Goal: Transaction & Acquisition: Purchase product/service

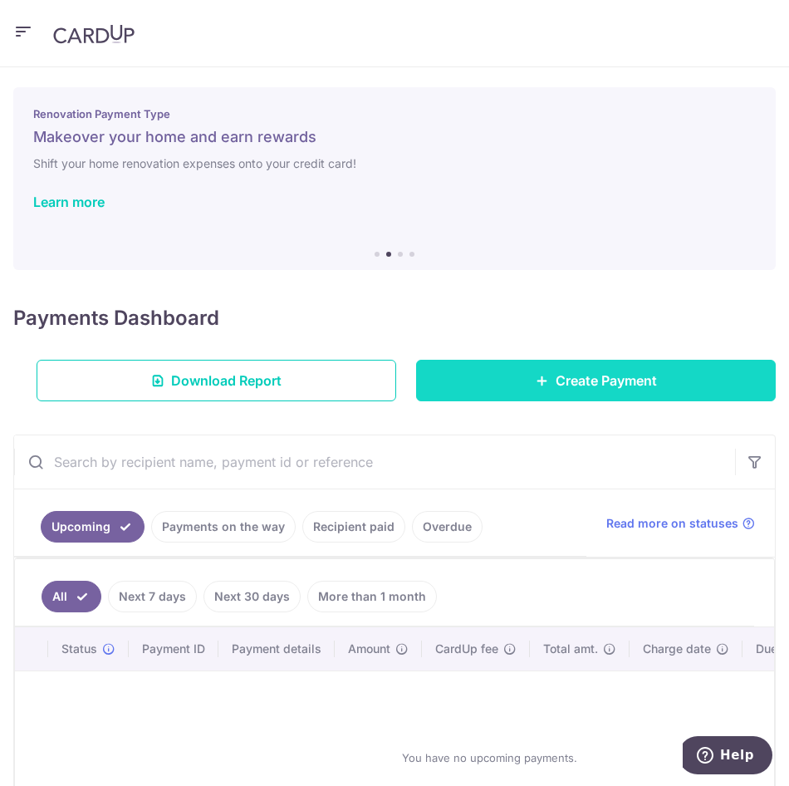
click at [545, 391] on link "Create Payment" at bounding box center [596, 381] width 360 height 42
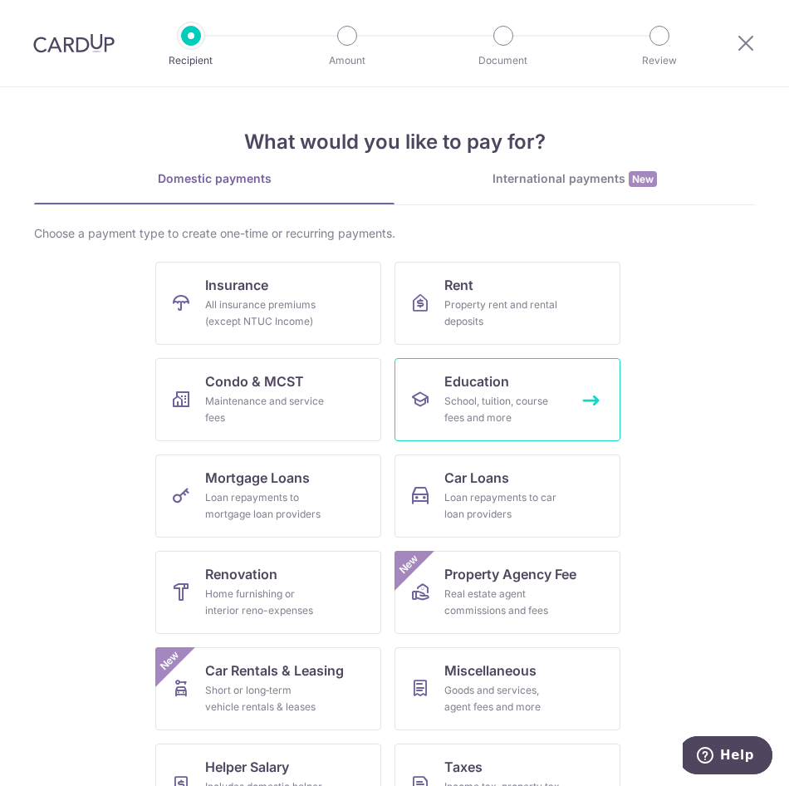
click at [509, 403] on div "School, tuition, course fees and more" at bounding box center [505, 409] width 120 height 33
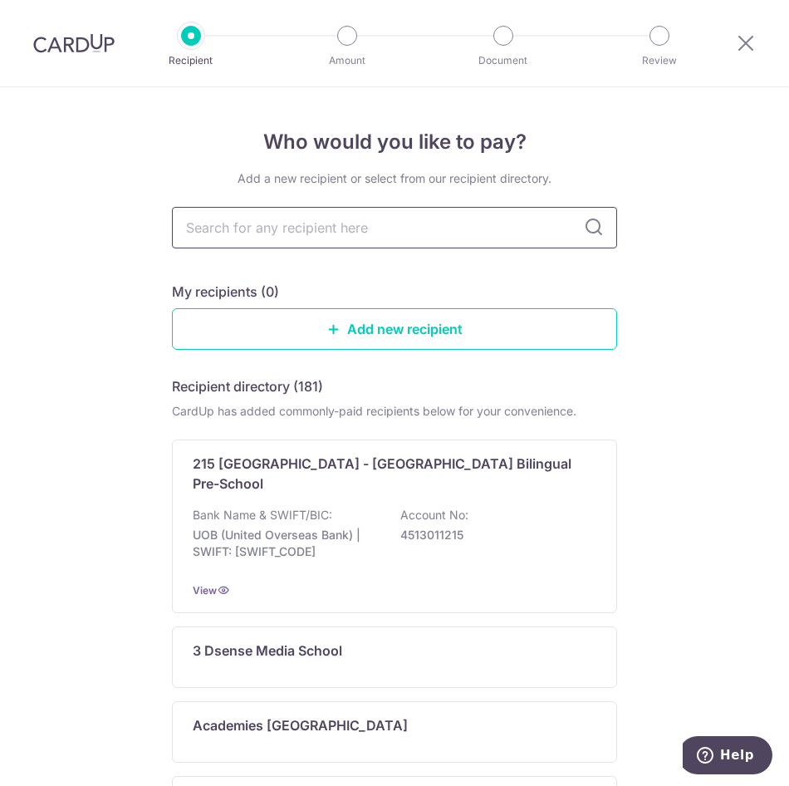
click at [277, 237] on input "text" at bounding box center [394, 228] width 445 height 42
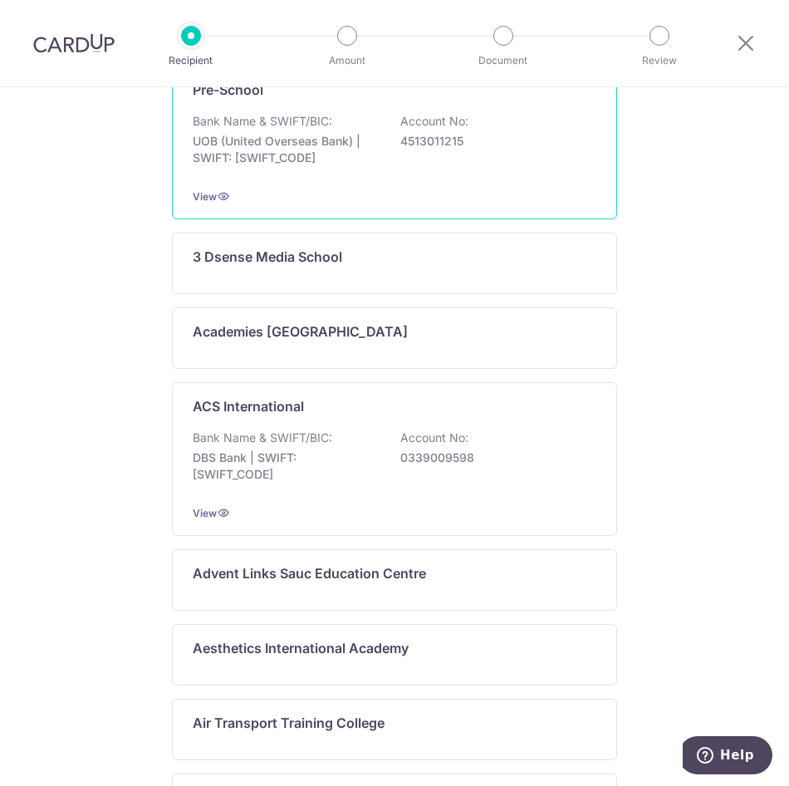
scroll to position [328, 0]
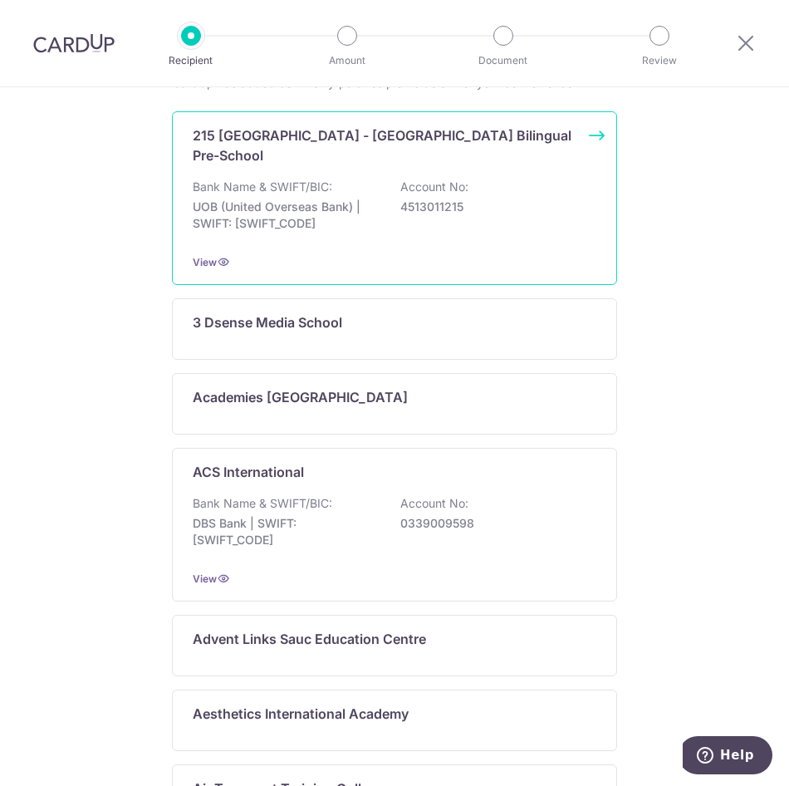
click at [242, 260] on div "215 [GEOGRAPHIC_DATA] - [GEOGRAPHIC_DATA] Bilingual Pre-School Bank Name & SWIF…" at bounding box center [394, 198] width 445 height 174
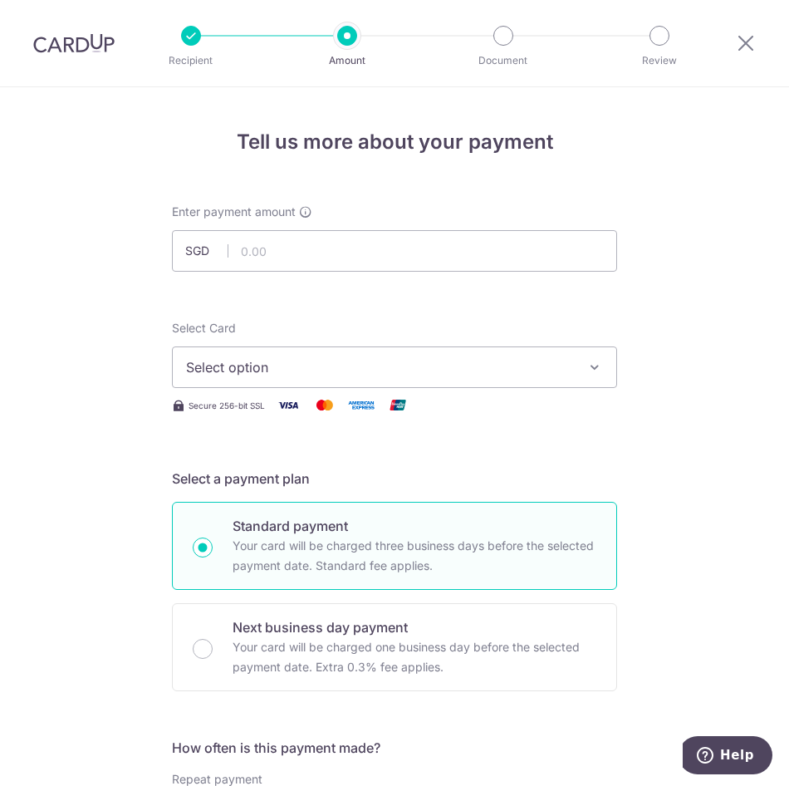
click at [193, 41] on div at bounding box center [191, 36] width 20 height 20
click at [746, 42] on icon at bounding box center [746, 42] width 20 height 21
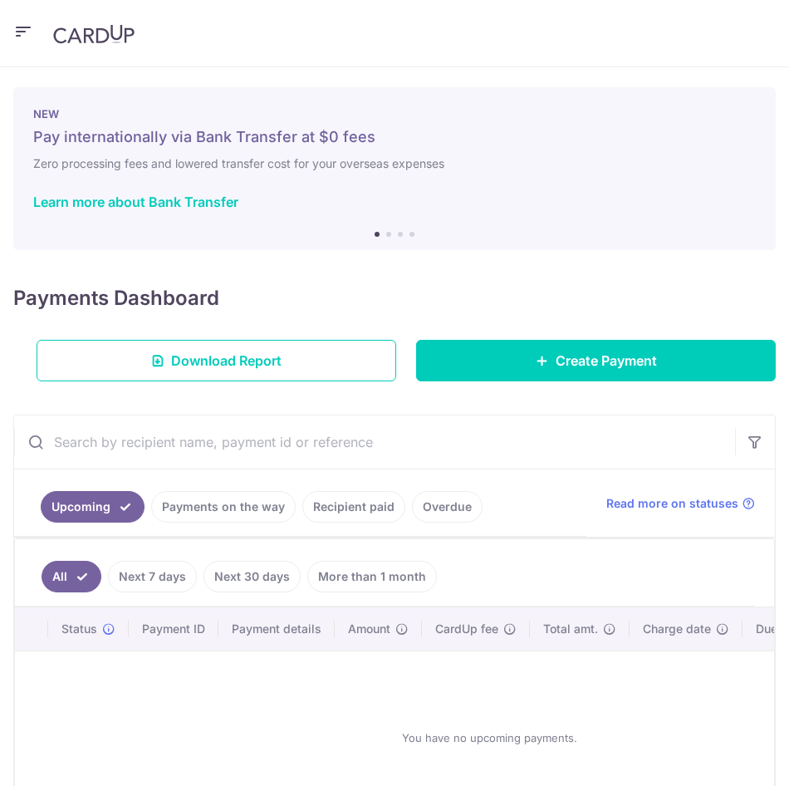
click at [518, 327] on div "Payments Dashboard Download Report Create Payment" at bounding box center [394, 329] width 763 height 105
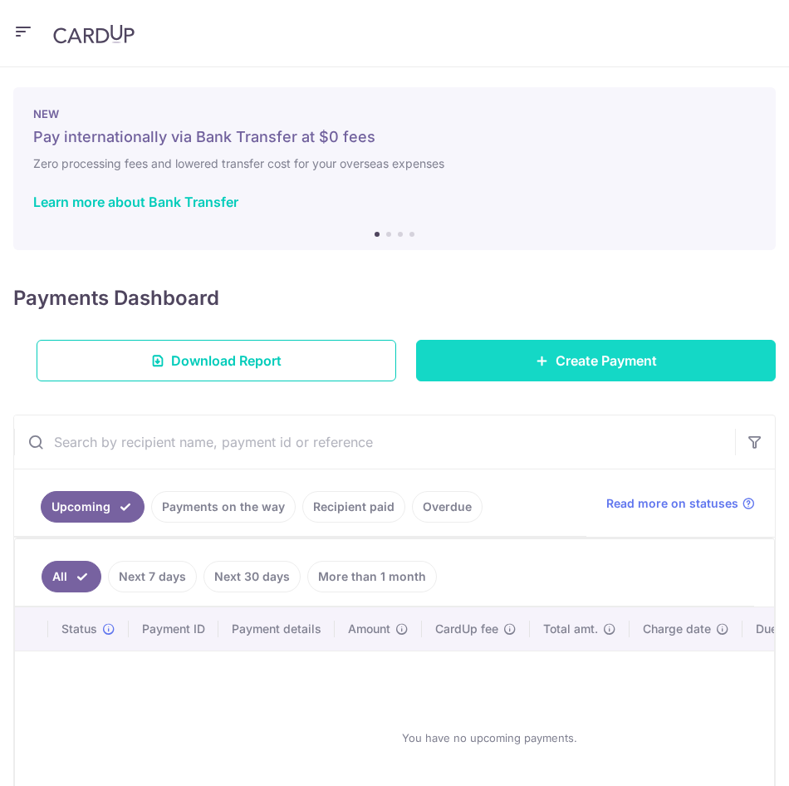
click at [528, 347] on link "Create Payment" at bounding box center [596, 361] width 360 height 42
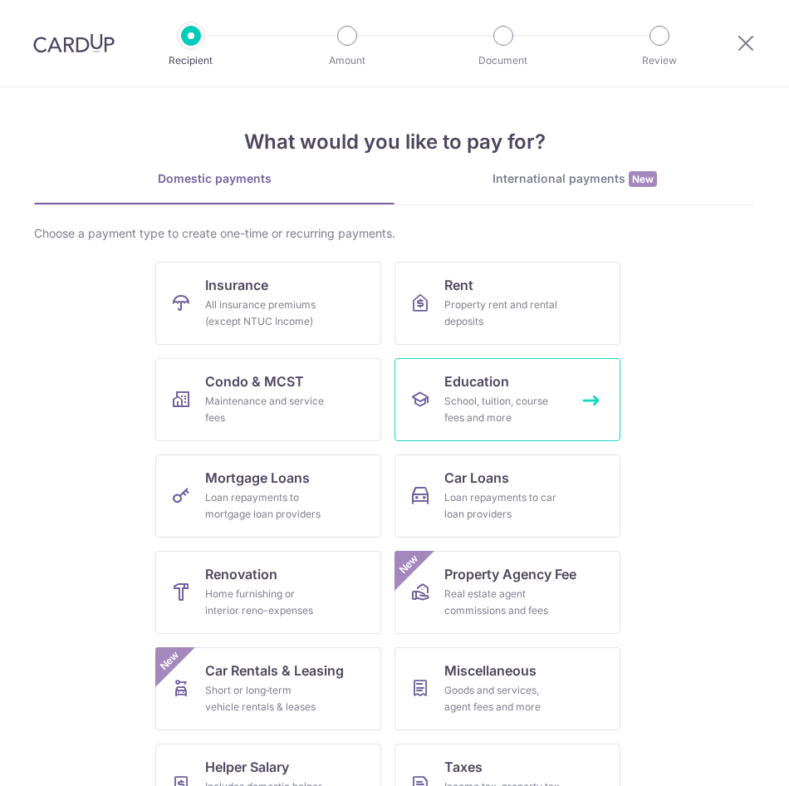
click at [423, 374] on link "Education School, tuition, course fees and more" at bounding box center [508, 399] width 226 height 83
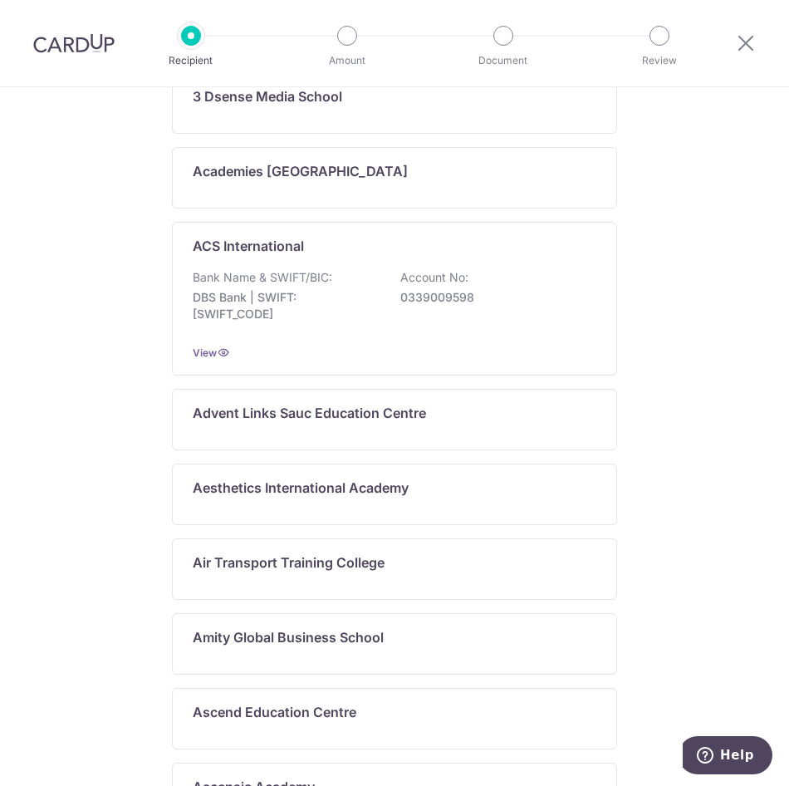
scroll to position [582, 0]
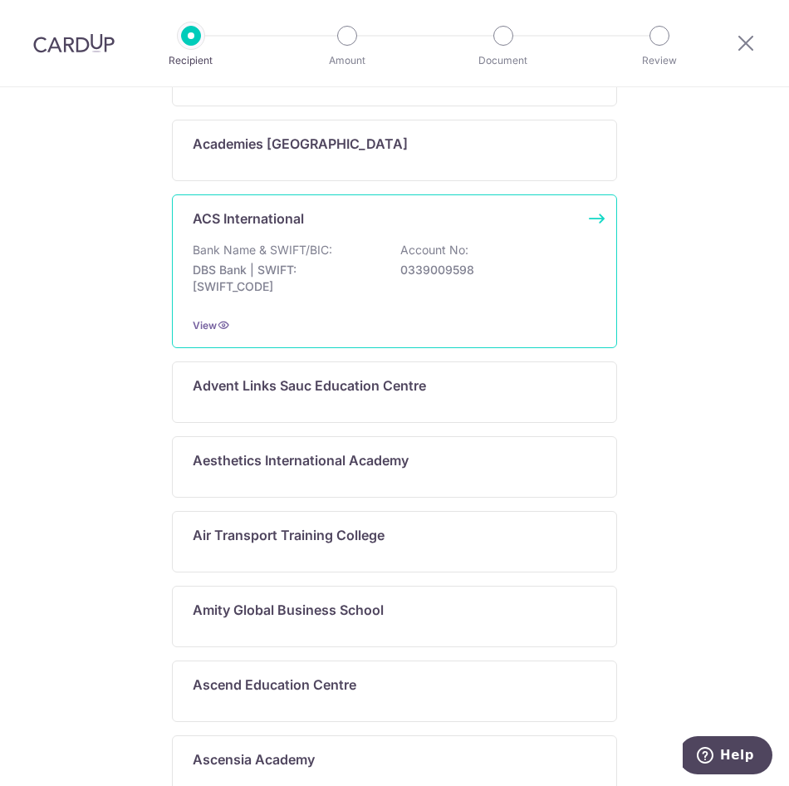
click at [250, 242] on div "Bank Name & SWIFT/BIC: DBS Bank | SWIFT: [SWIFT_CODE] Account No: 0339009598" at bounding box center [395, 272] width 404 height 61
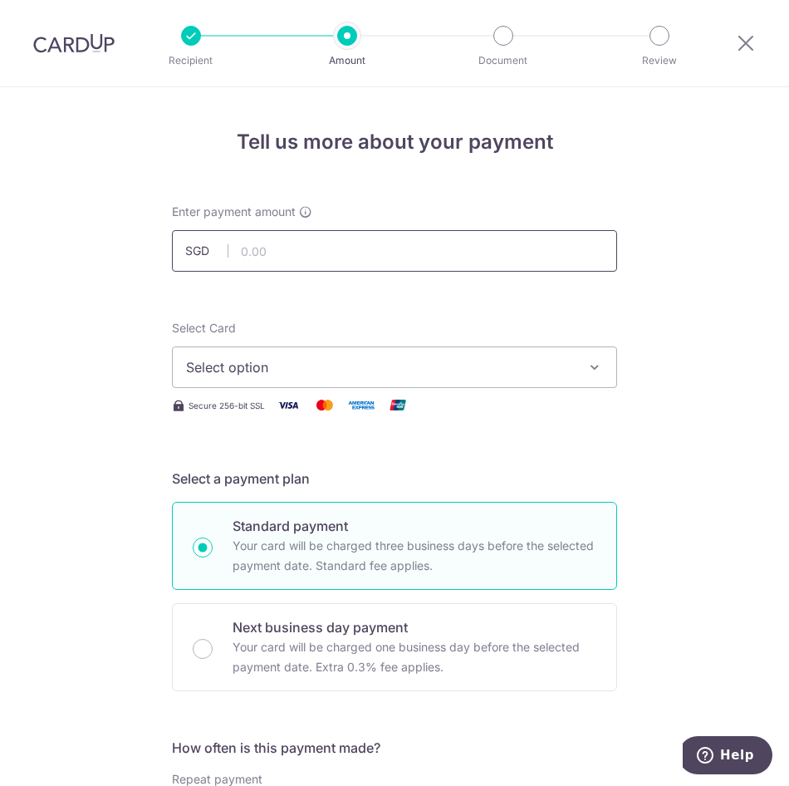
click at [299, 244] on input "text" at bounding box center [394, 251] width 445 height 42
type input "1,415.00"
click at [323, 380] on button "Select option" at bounding box center [394, 367] width 445 height 42
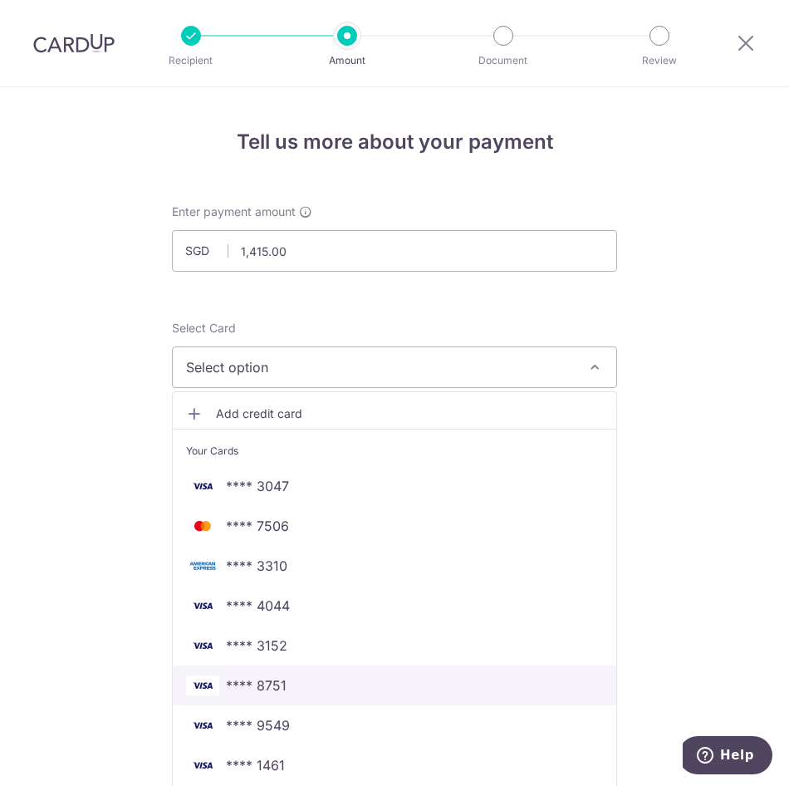
click at [262, 685] on span "**** 8751" at bounding box center [256, 686] width 61 height 20
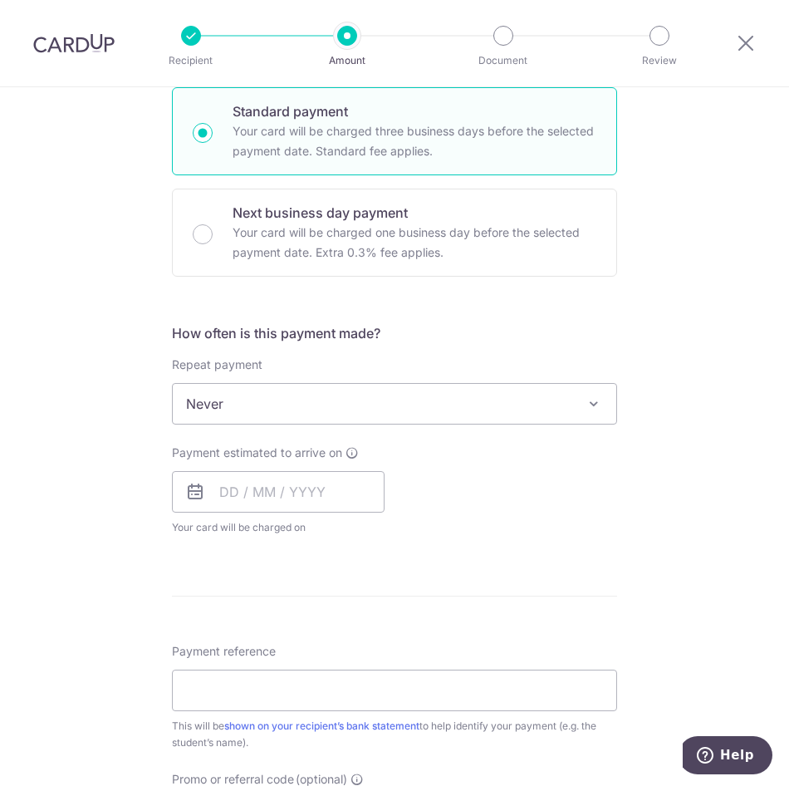
scroll to position [415, 0]
click at [356, 403] on span "Never" at bounding box center [395, 403] width 444 height 40
click at [357, 420] on span "Never" at bounding box center [395, 403] width 444 height 40
click at [299, 489] on input "text" at bounding box center [278, 491] width 213 height 42
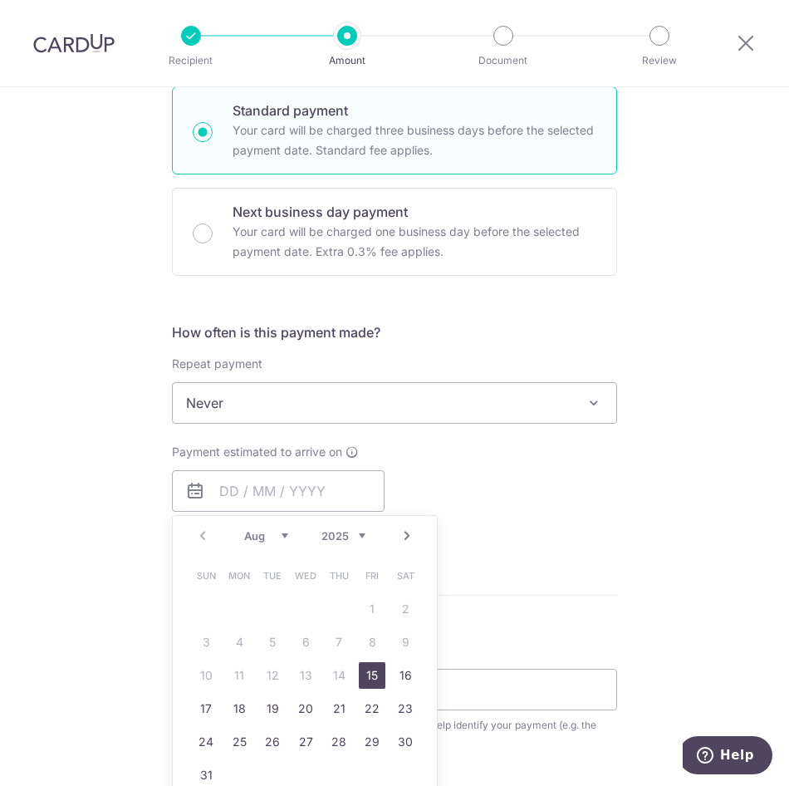
drag, startPoint x: 364, startPoint y: 677, endPoint x: 476, endPoint y: 594, distance: 139.6
click at [364, 677] on link "15" at bounding box center [372, 675] width 27 height 27
type input "15/08/2025"
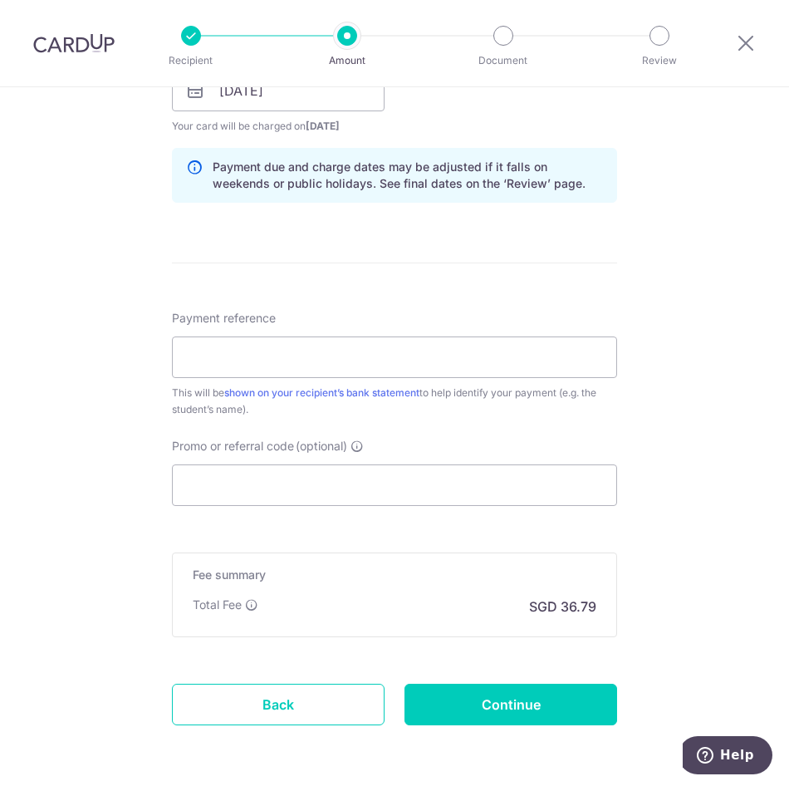
scroll to position [831, 0]
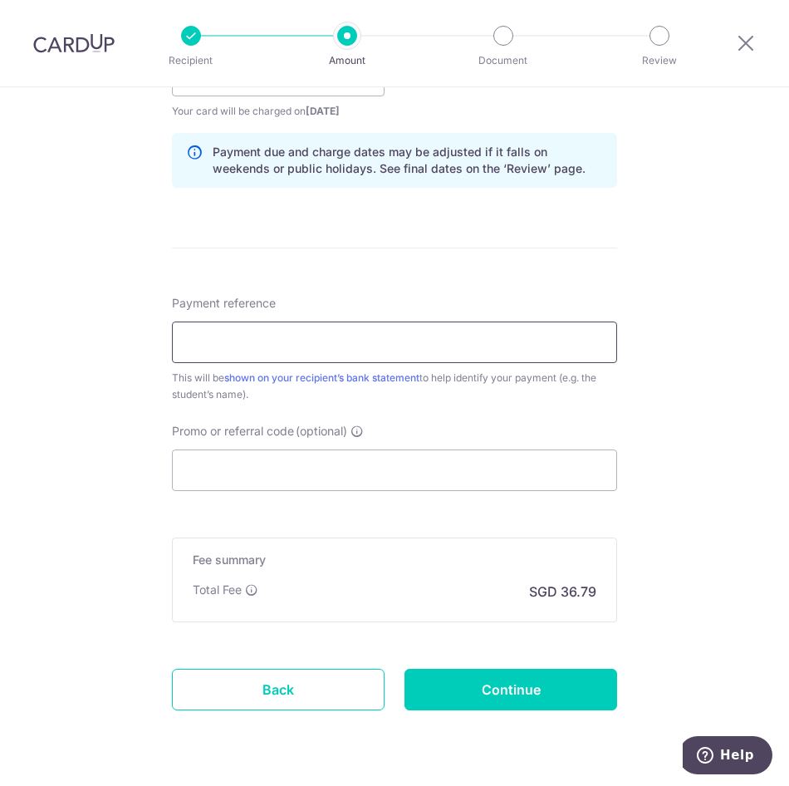
click at [287, 356] on input "Payment reference" at bounding box center [394, 343] width 445 height 42
type input "Melody Lee Yun Shyan 9609C"
click at [279, 472] on input "Promo or referral code (optional)" at bounding box center [394, 471] width 445 height 42
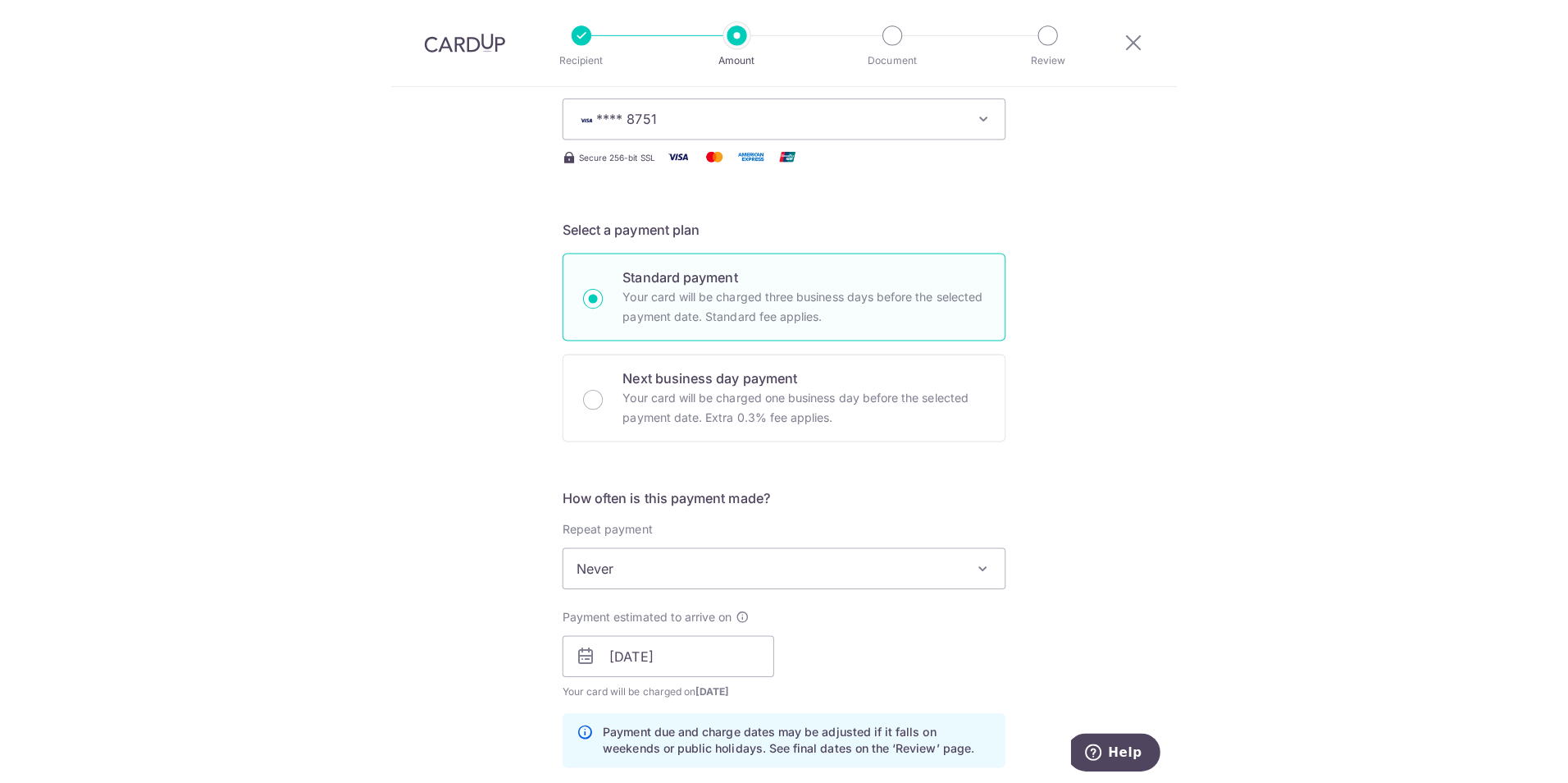
scroll to position [0, 0]
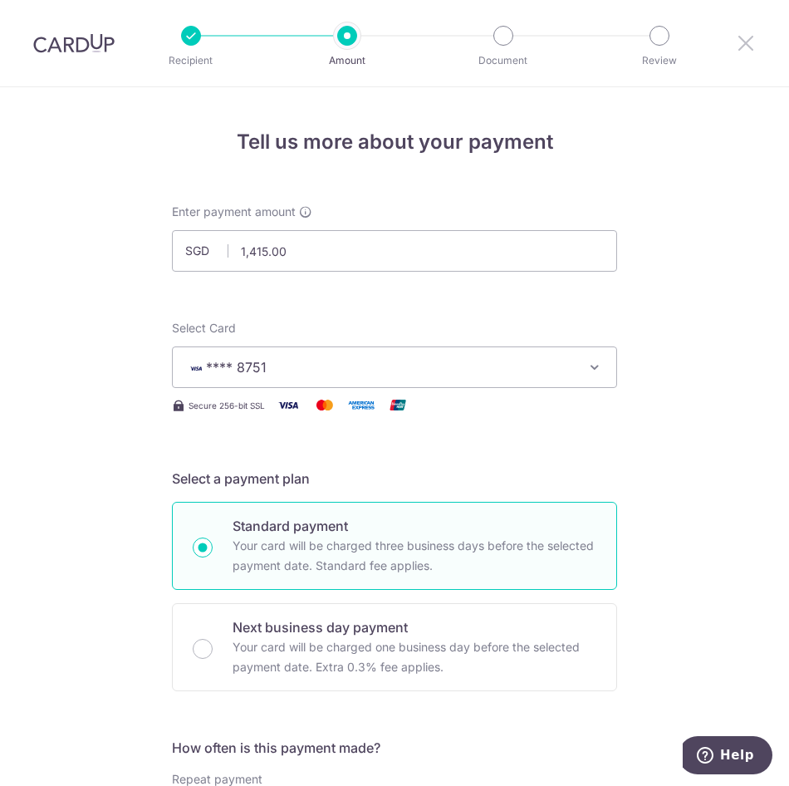
click at [745, 41] on icon at bounding box center [746, 42] width 20 height 21
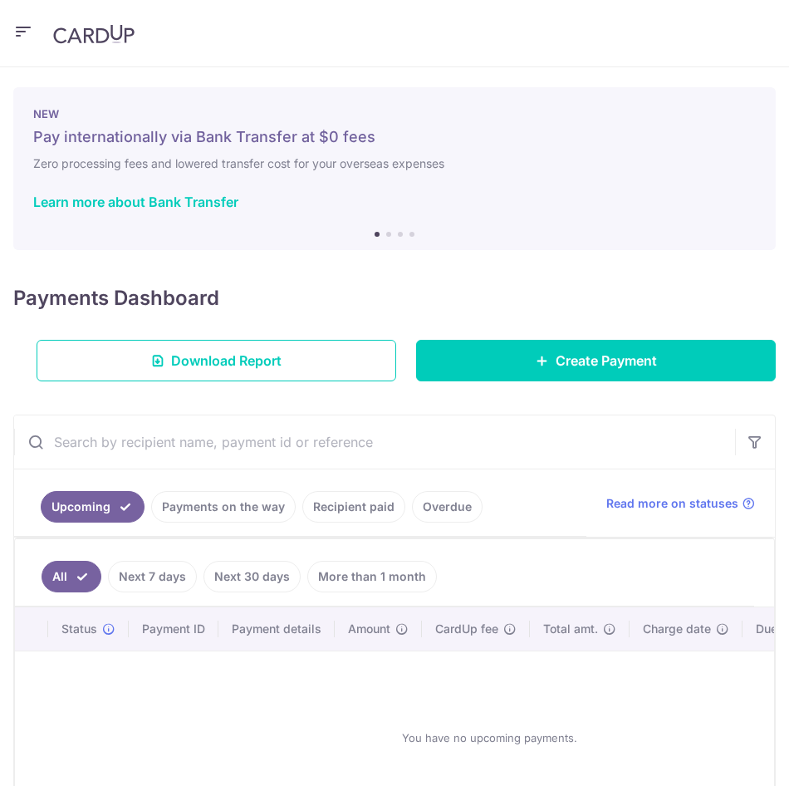
click at [74, 32] on img at bounding box center [93, 34] width 81 height 20
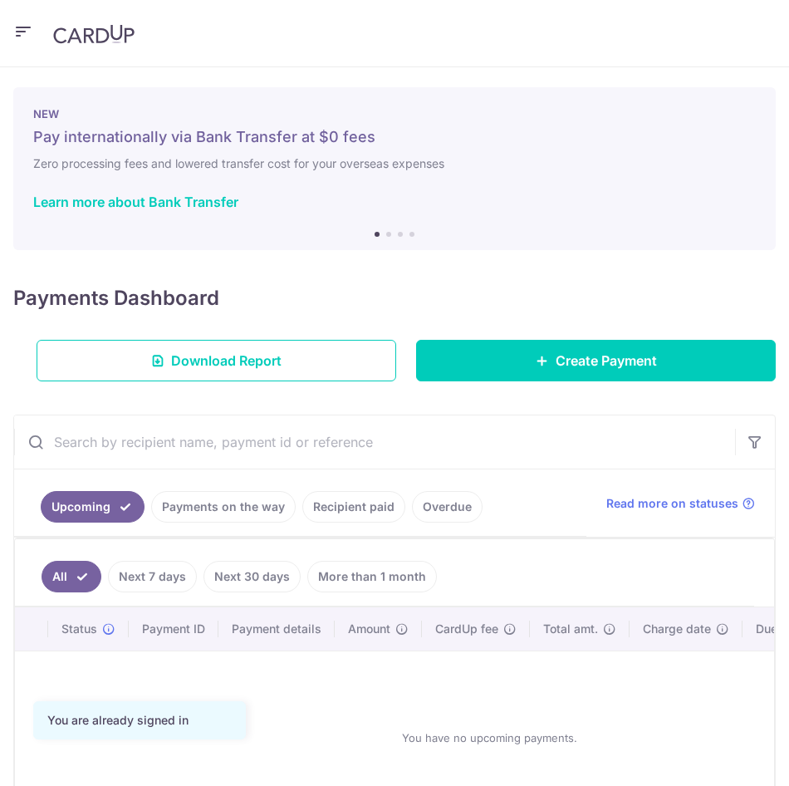
click at [386, 236] on li at bounding box center [388, 234] width 5 height 5
click at [399, 236] on ol at bounding box center [395, 234] width 40 height 5
click at [398, 233] on li at bounding box center [400, 234] width 5 height 5
click at [410, 235] on li at bounding box center [412, 234] width 5 height 5
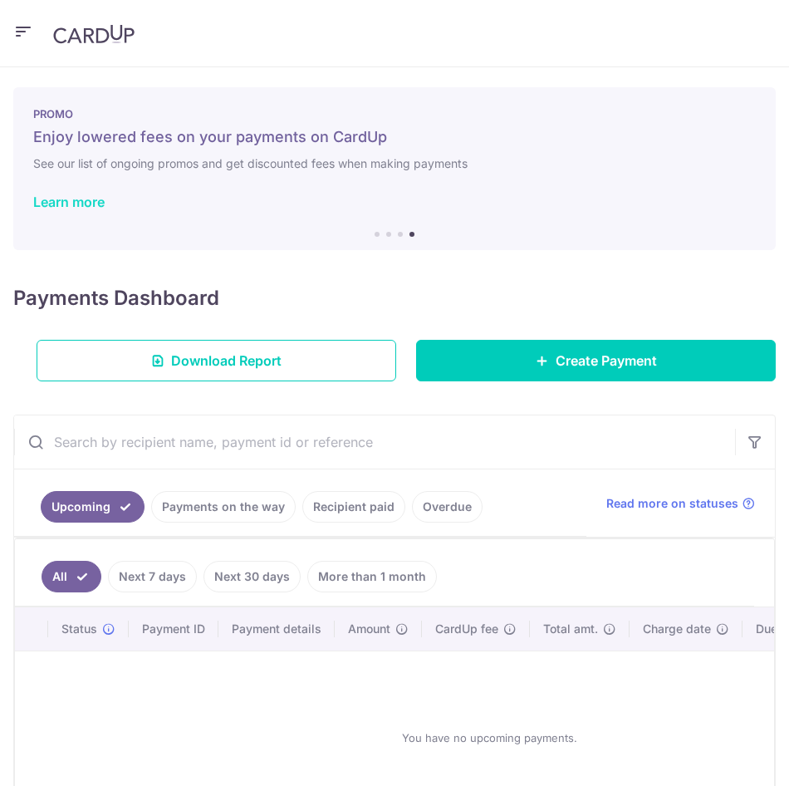
click at [60, 203] on link "Learn more" at bounding box center [68, 202] width 71 height 17
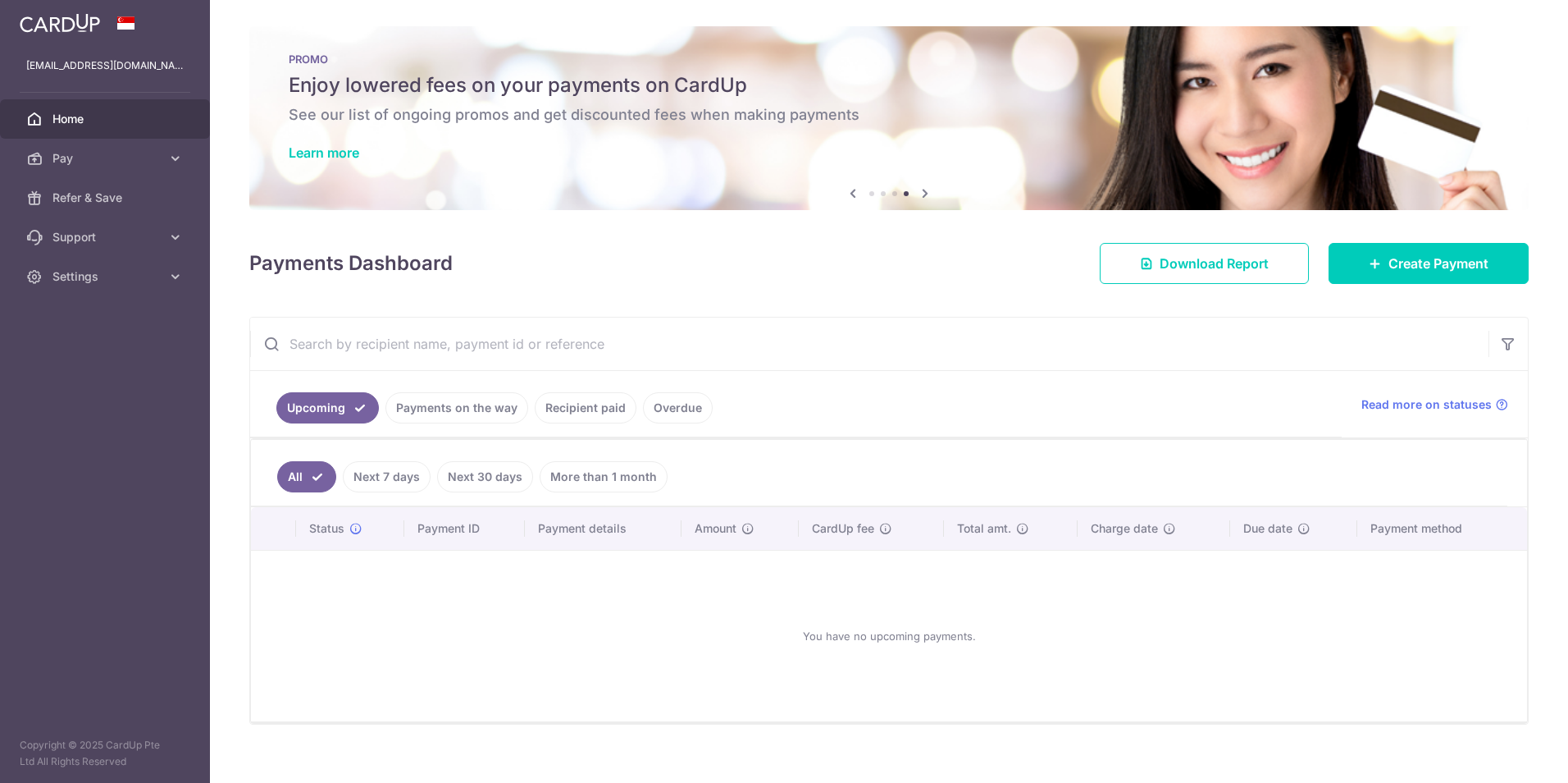
click at [97, 130] on link "Home" at bounding box center [105, 119] width 210 height 39
